Goal: Navigation & Orientation: Find specific page/section

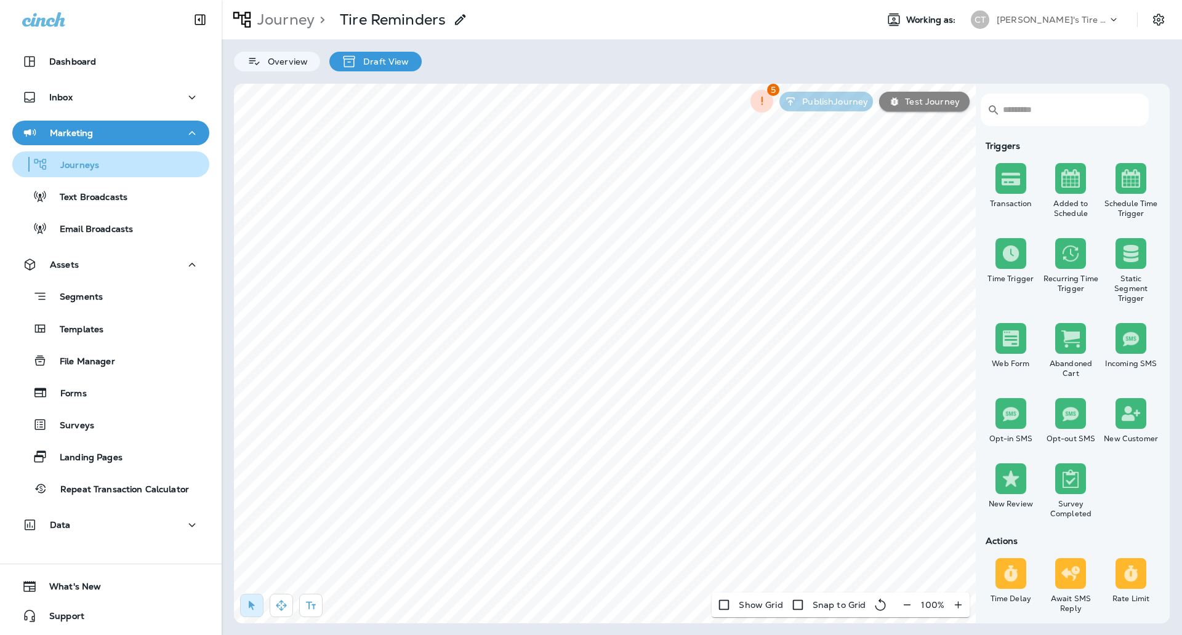
drag, startPoint x: 0, startPoint y: 0, endPoint x: 134, endPoint y: 161, distance: 209.0
click at [134, 161] on div "Journeys" at bounding box center [110, 164] width 187 height 18
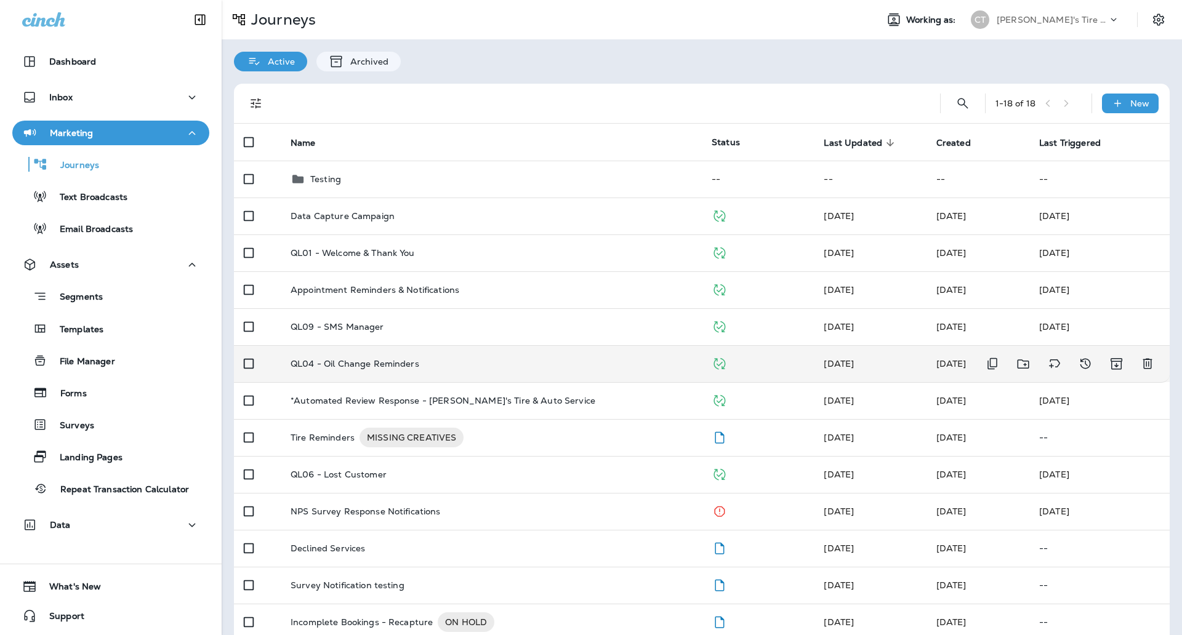
click at [435, 366] on div "QL04 - Oil Change Reminders" at bounding box center [491, 364] width 401 height 10
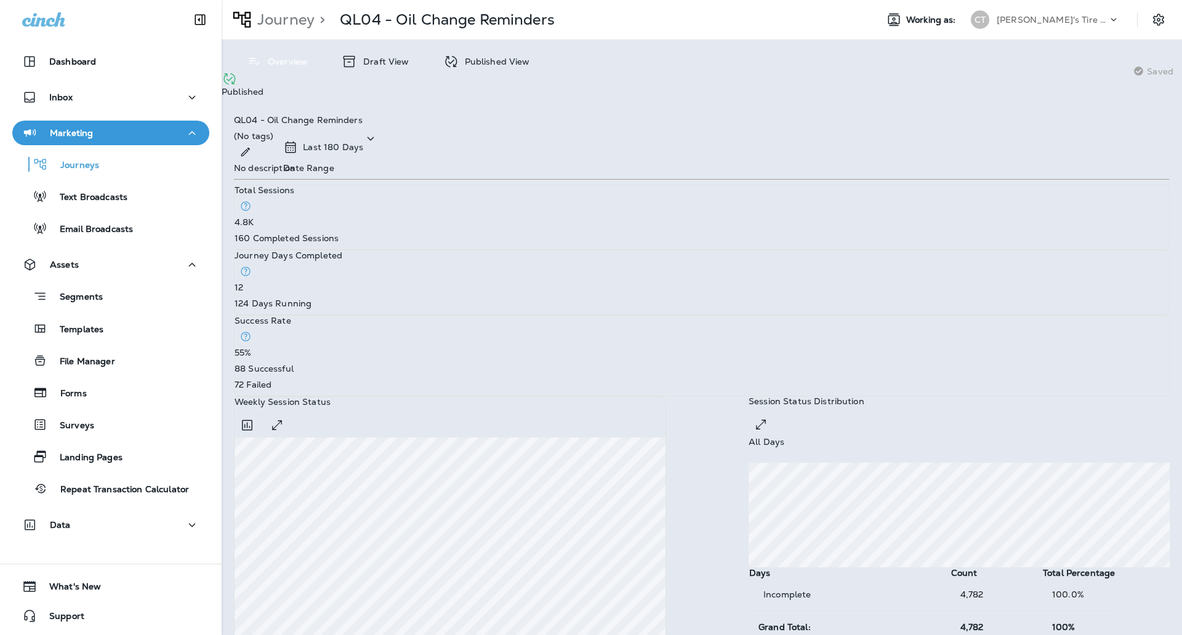
click at [373, 60] on p "Draft View" at bounding box center [383, 62] width 52 height 10
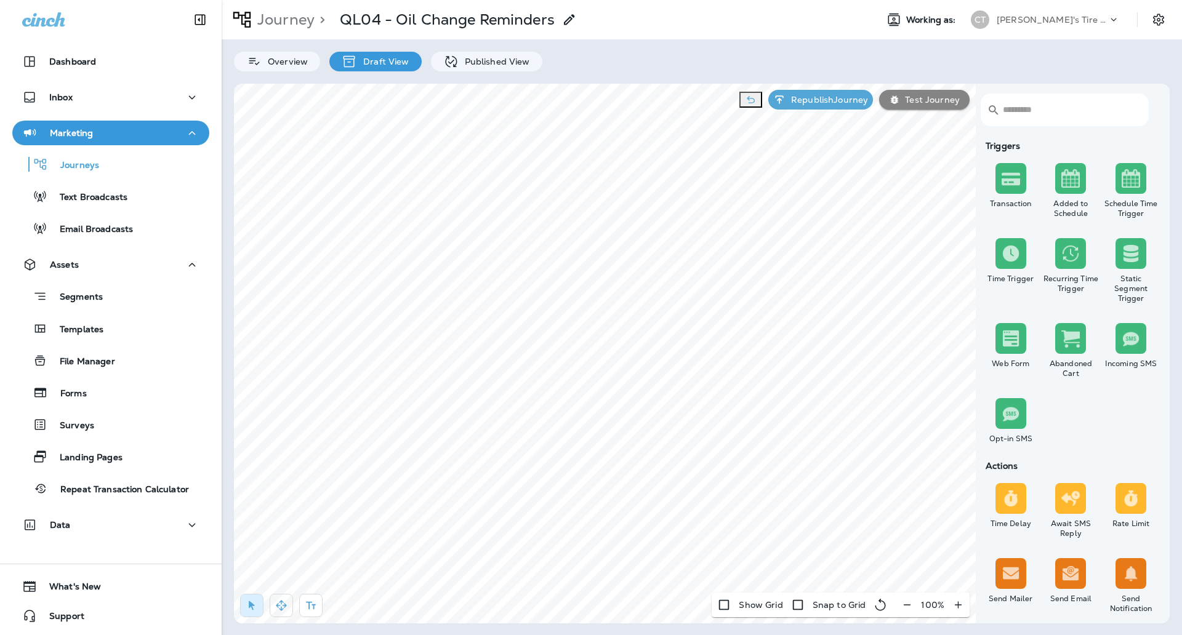
click at [283, 608] on icon "button" at bounding box center [281, 606] width 12 height 12
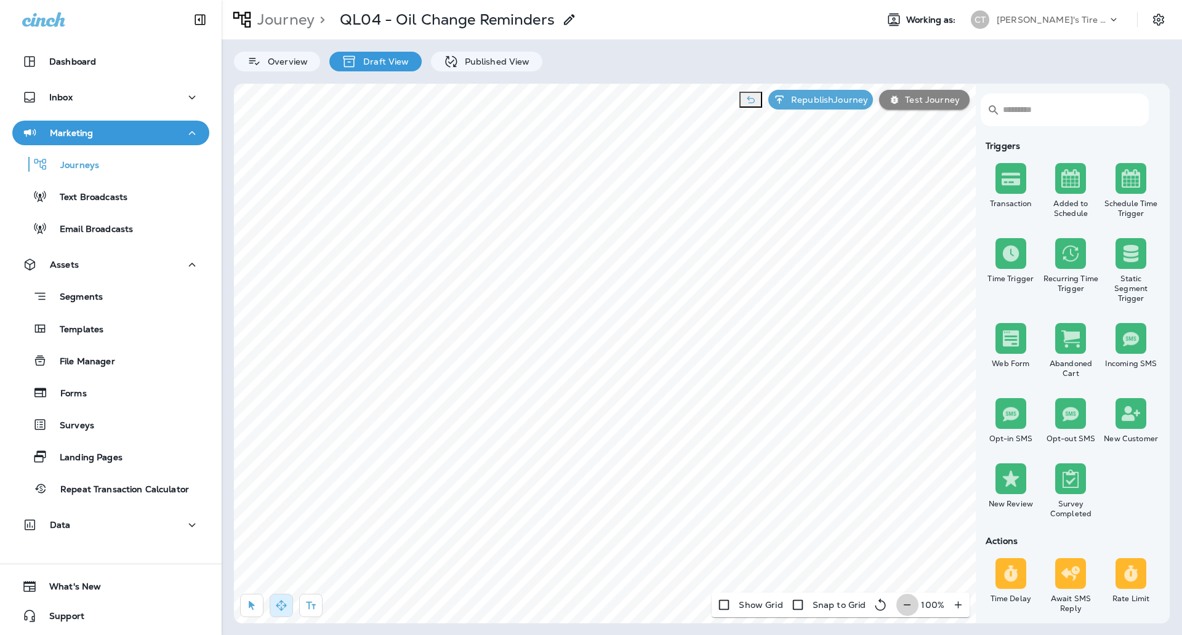
click at [913, 603] on icon "button" at bounding box center [907, 605] width 13 height 12
click at [913, 603] on icon "button" at bounding box center [912, 605] width 13 height 12
click at [805, 597] on div "​ ​ Triggers Transaction Added to Schedule Schedule Time Trigger Time Trigger R…" at bounding box center [702, 354] width 936 height 540
click at [956, 606] on icon "button" at bounding box center [958, 605] width 13 height 12
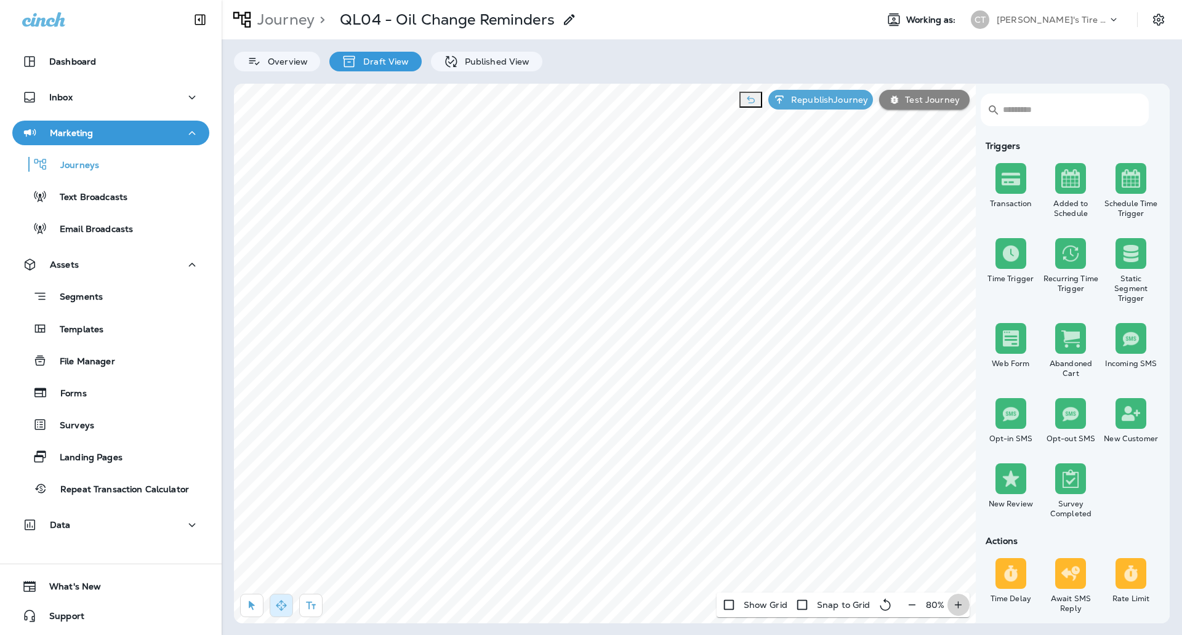
click at [956, 606] on icon "button" at bounding box center [958, 605] width 13 height 12
click at [907, 604] on icon "button" at bounding box center [912, 605] width 13 height 12
click at [784, 356] on html "Dashboard Inbox Marketing Journeys Text Broadcasts Email Broadcasts Assets Segm…" at bounding box center [591, 178] width 1182 height 356
click at [111, 156] on div "Journeys" at bounding box center [110, 164] width 187 height 18
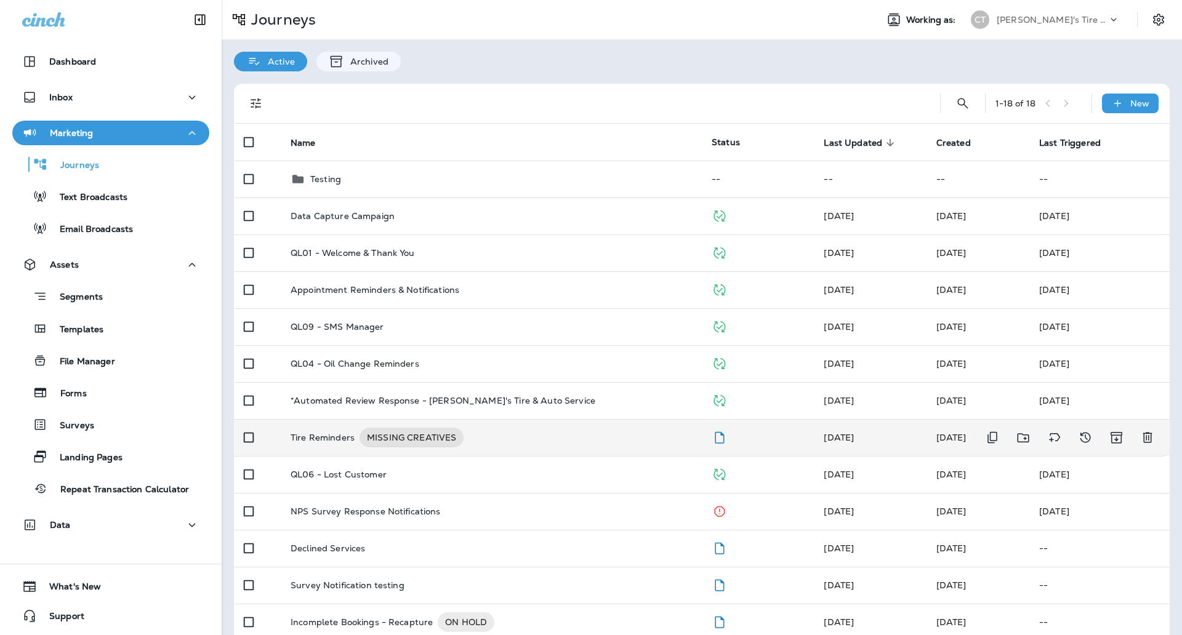
click at [508, 445] on div "Tire Reminders MISSING CREATIVES" at bounding box center [491, 438] width 401 height 20
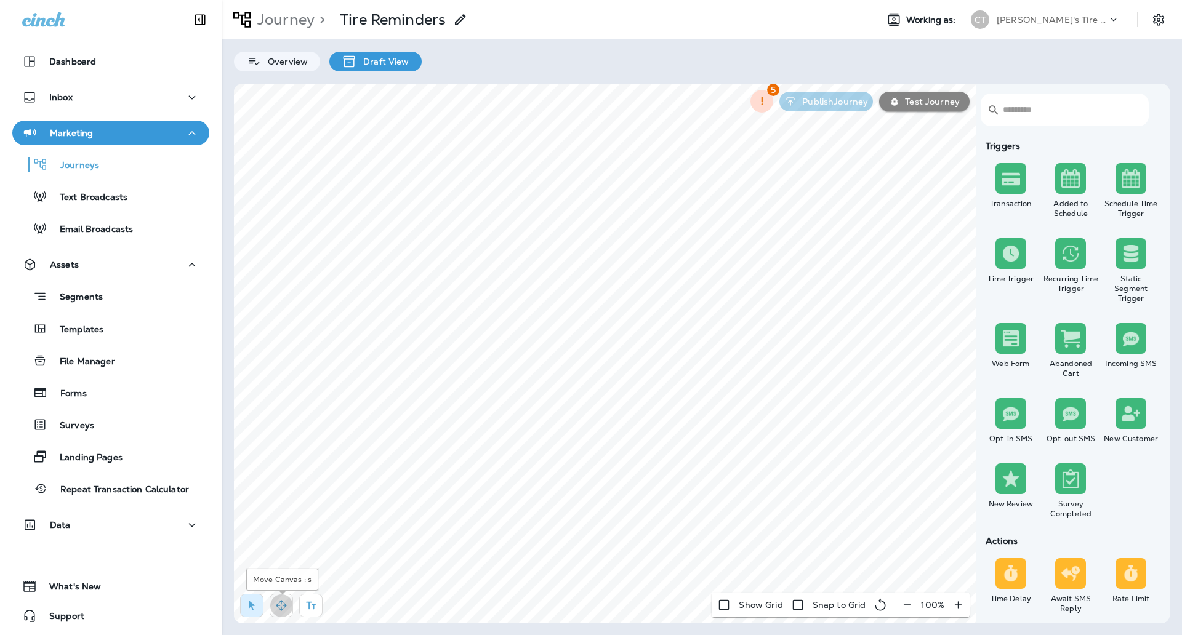
click at [277, 614] on button "button" at bounding box center [281, 605] width 23 height 23
click at [810, 65] on html "Dashboard Inbox Marketing Journeys Text Broadcasts Email Broadcasts Assets Segm…" at bounding box center [591, 32] width 1182 height 65
click at [785, 65] on html "Dashboard Inbox Marketing Journeys Text Broadcasts Email Broadcasts Assets Segm…" at bounding box center [591, 32] width 1182 height 65
